Goal: Check status

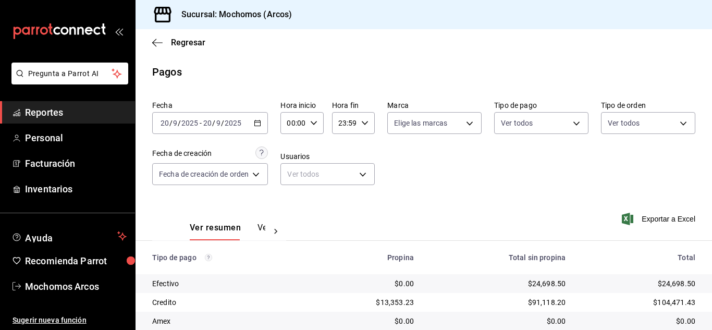
scroll to position [78, 0]
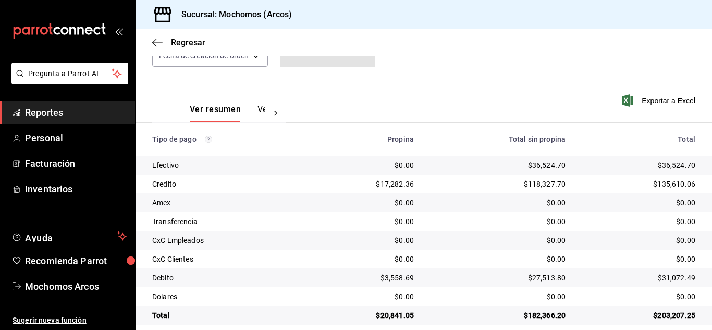
scroll to position [130, 0]
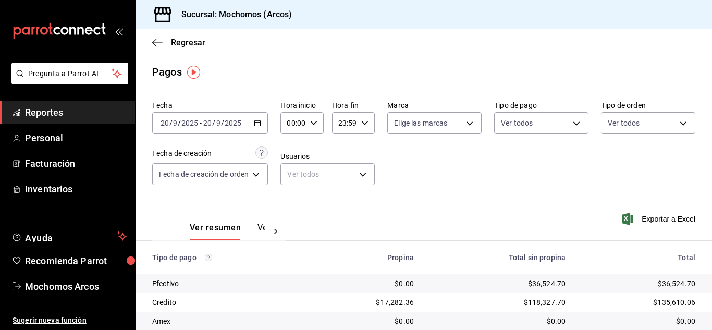
click at [59, 11] on div "mailbox folders" at bounding box center [67, 31] width 135 height 63
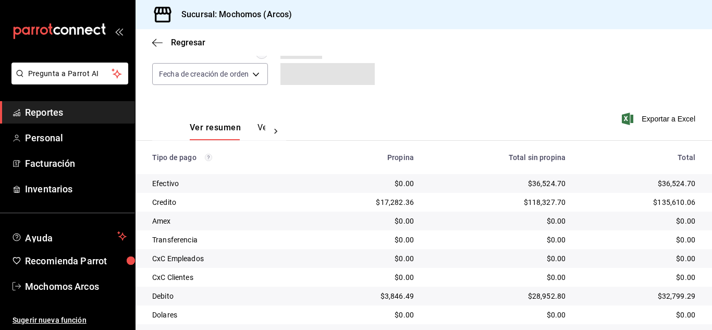
scroll to position [130, 0]
